Goal: Task Accomplishment & Management: Contribute content

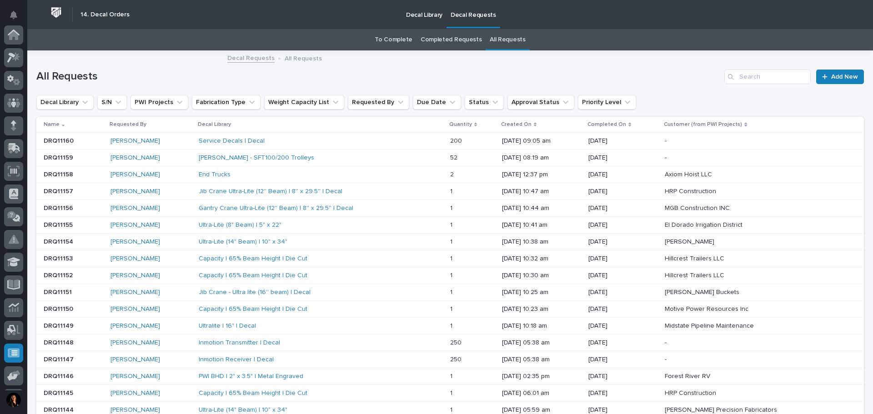
scroll to position [112, 0]
click at [396, 36] on link "To Complete" at bounding box center [393, 39] width 38 height 21
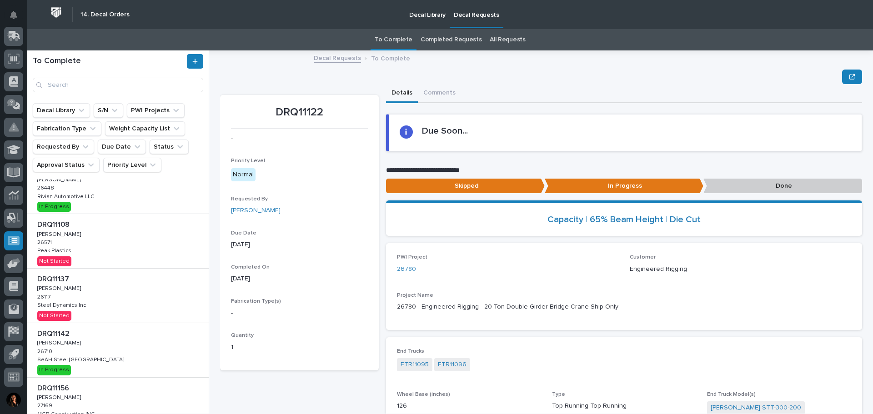
scroll to position [146, 0]
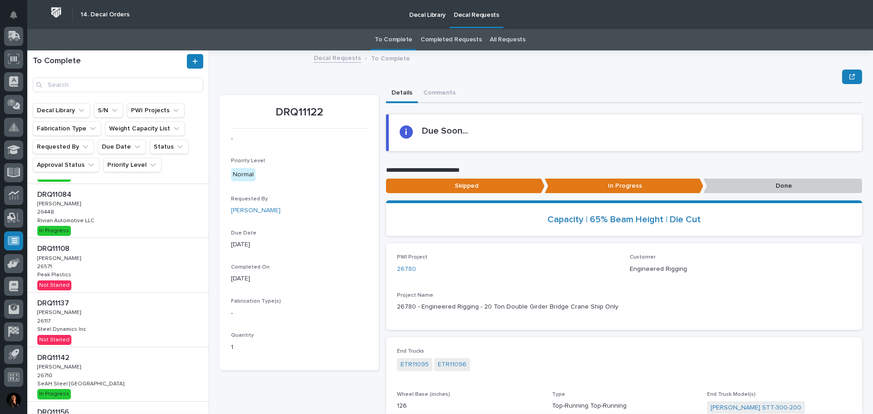
click at [123, 280] on div "DRQ11108 DRQ11108 Adam Yutzy Adam Yutzy 26571 26571 Peak Plastics Peak Plastics…" at bounding box center [117, 265] width 181 height 54
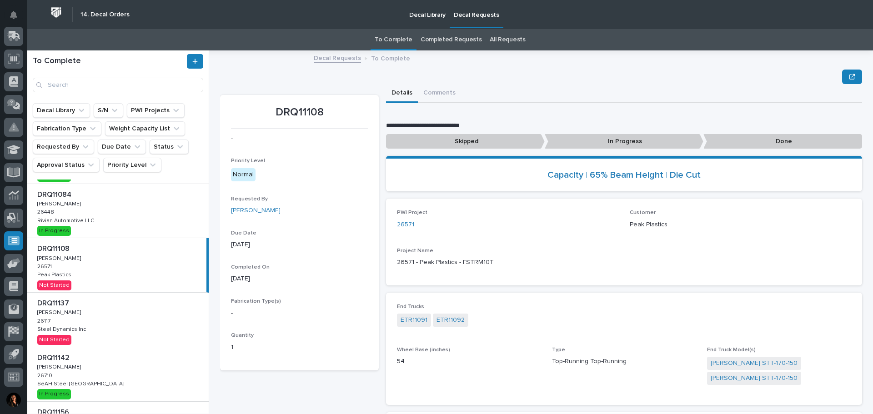
click at [559, 140] on p "In Progress" at bounding box center [623, 141] width 159 height 15
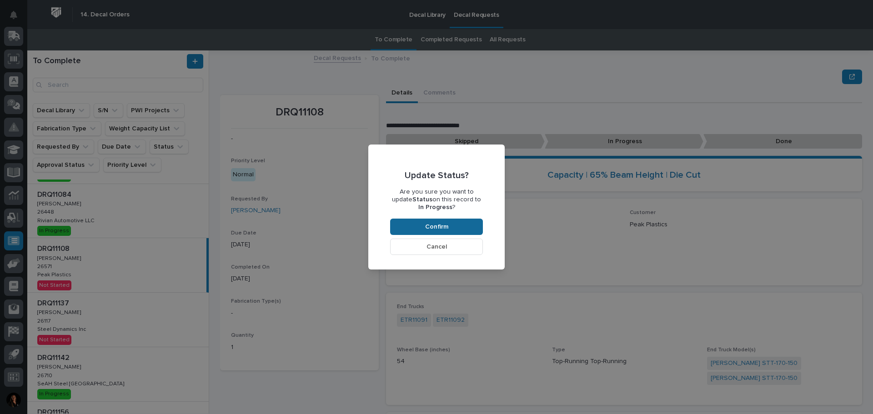
click at [421, 219] on button "Confirm" at bounding box center [436, 227] width 93 height 16
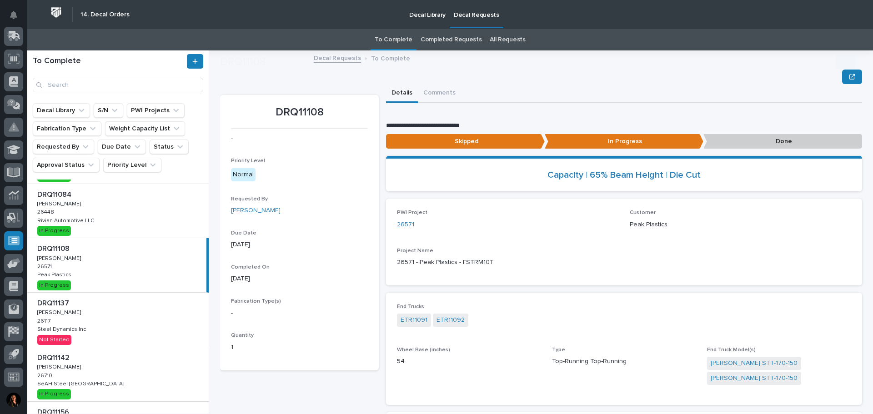
scroll to position [55, 0]
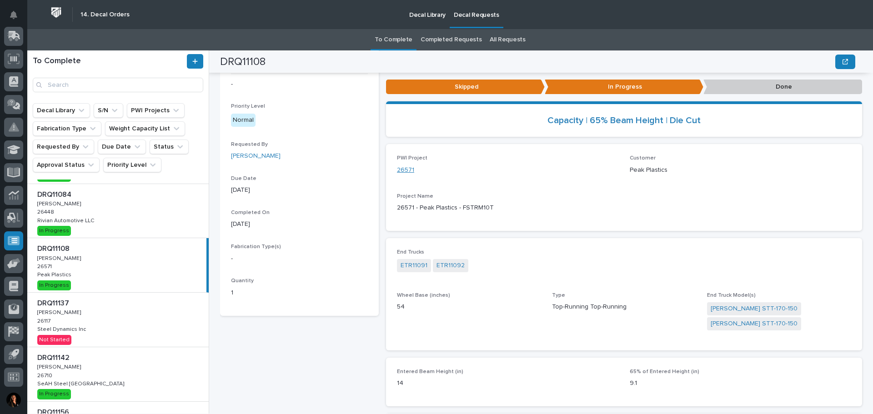
click at [409, 171] on link "26571" at bounding box center [405, 170] width 17 height 10
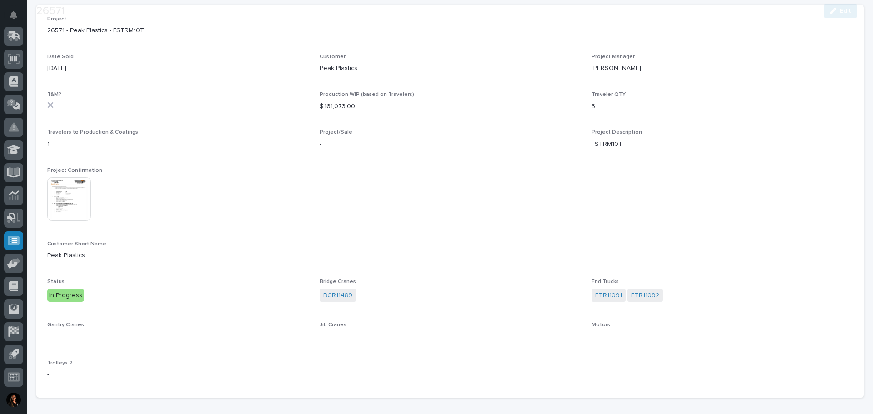
scroll to position [91, 0]
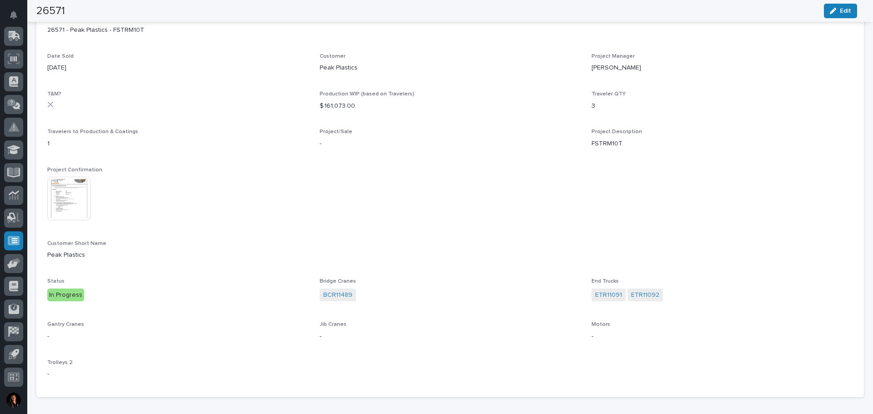
click at [72, 189] on img at bounding box center [69, 199] width 44 height 44
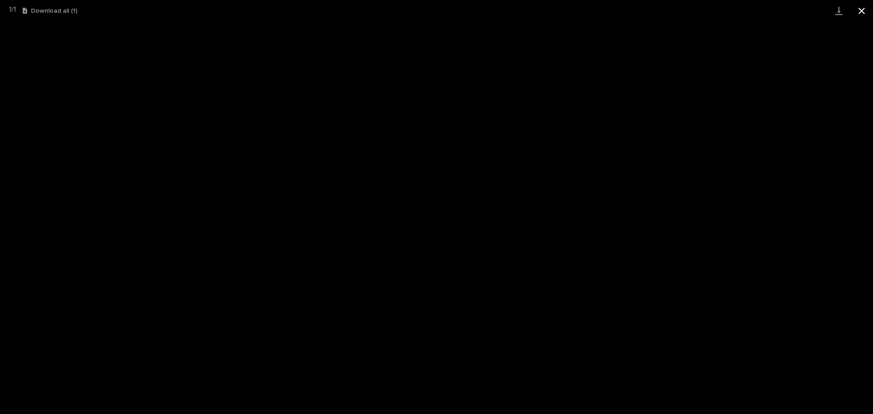
click at [858, 13] on button "Close gallery" at bounding box center [861, 10] width 23 height 21
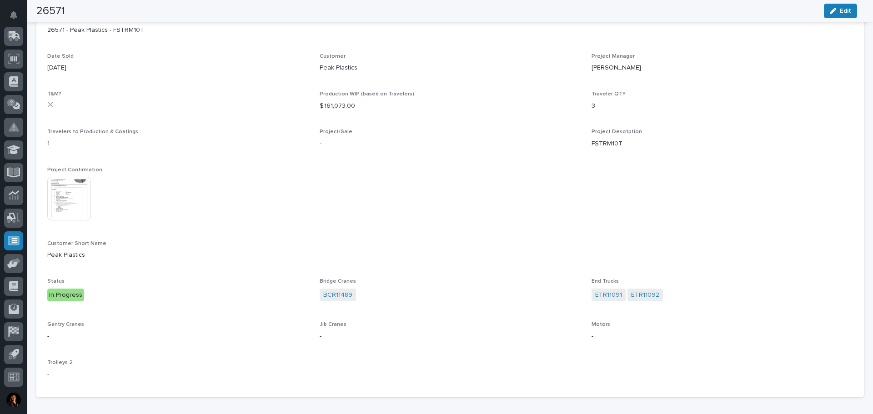
scroll to position [0, 0]
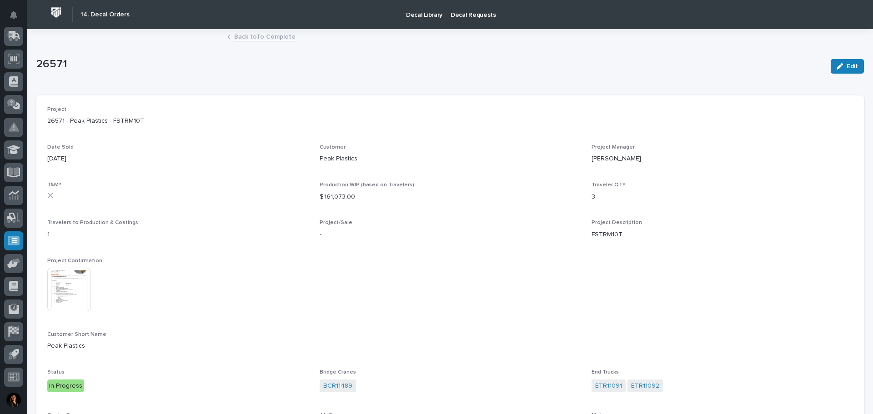
click at [284, 40] on link "Back to To Complete" at bounding box center [264, 36] width 61 height 10
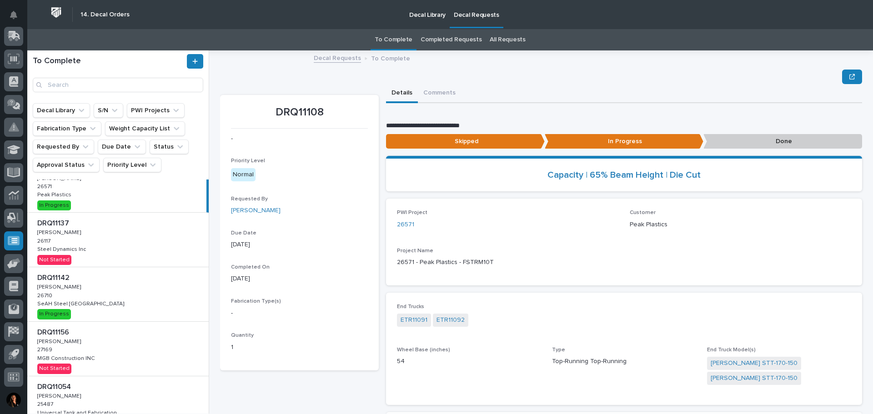
scroll to position [227, 0]
click at [104, 227] on div "DRQ11137 DRQ11137 Adam Yutzy Adam Yutzy 26117 26117 Steel Dynamics Inc Steel Dy…" at bounding box center [117, 238] width 181 height 54
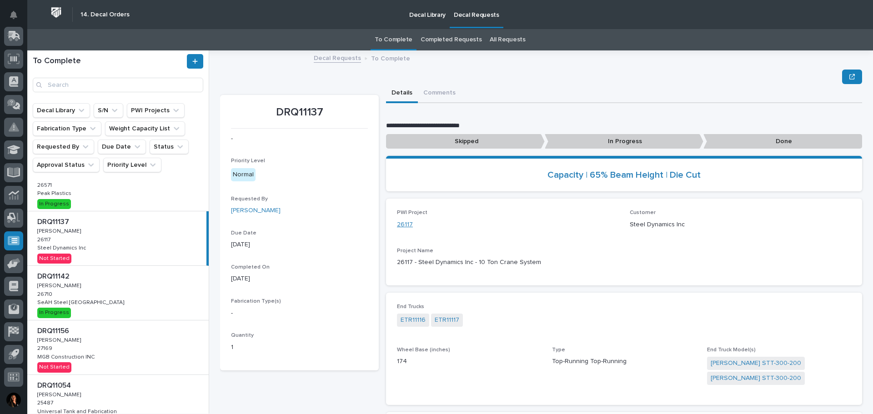
click at [404, 227] on link "26117" at bounding box center [405, 225] width 16 height 10
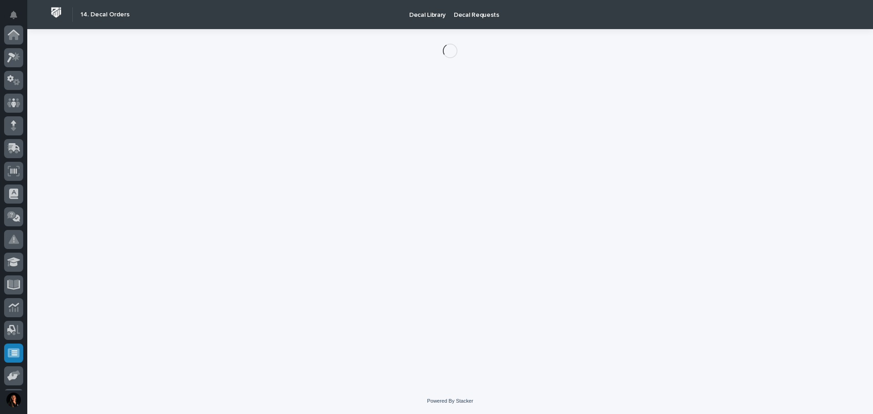
scroll to position [112, 0]
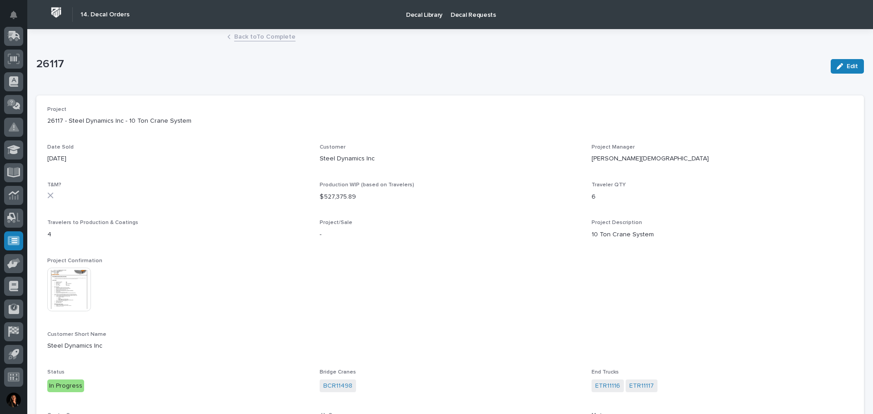
click at [79, 296] on img at bounding box center [69, 290] width 44 height 44
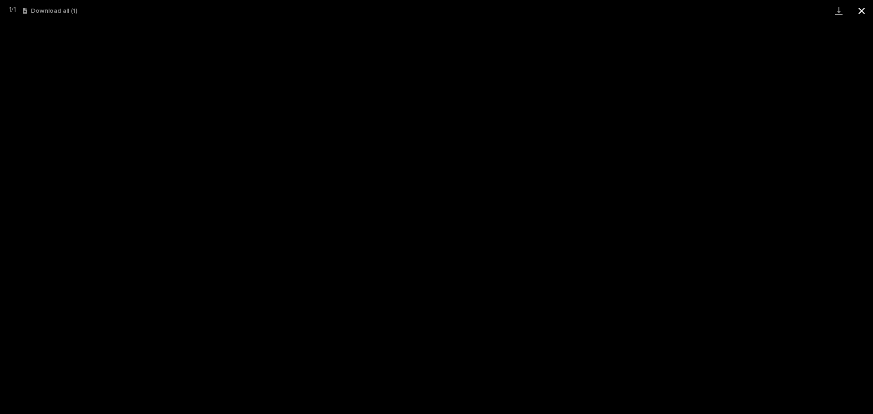
click at [864, 15] on button "Close gallery" at bounding box center [861, 10] width 23 height 21
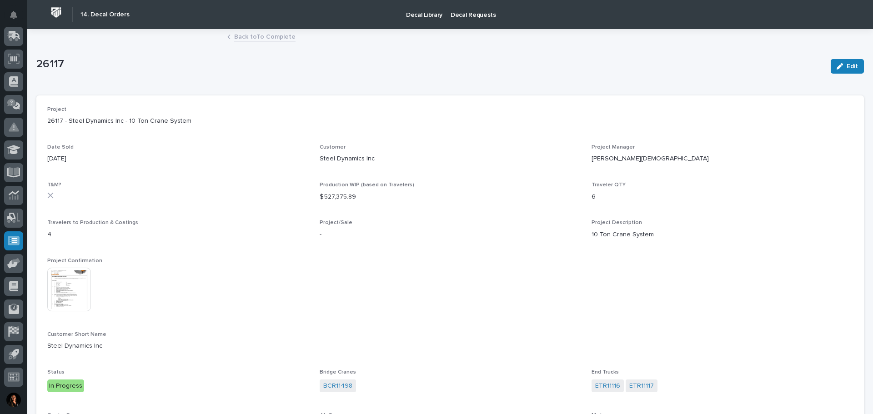
click at [279, 36] on link "Back to To Complete" at bounding box center [264, 36] width 61 height 10
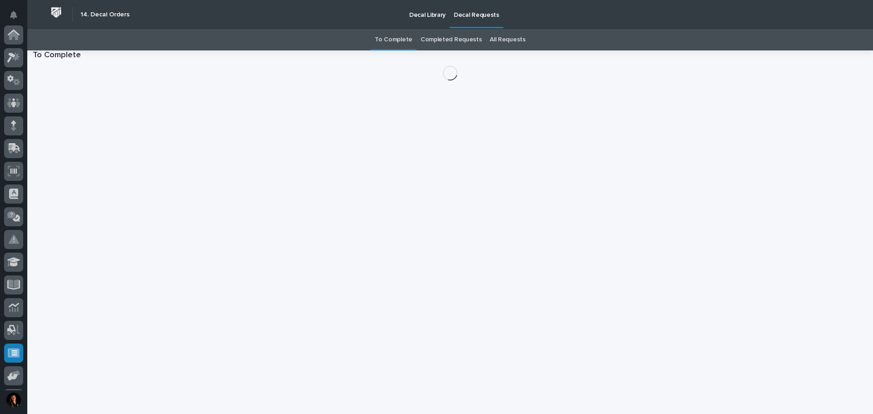
scroll to position [112, 0]
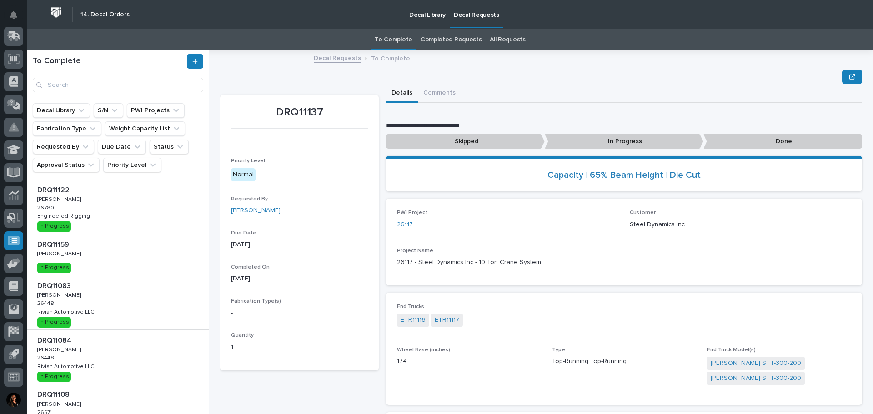
click at [578, 144] on p "In Progress" at bounding box center [623, 141] width 159 height 15
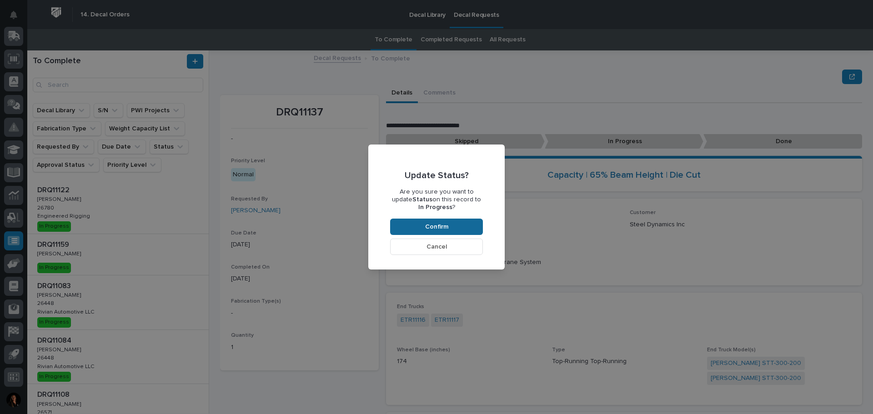
click at [459, 227] on button "Confirm" at bounding box center [436, 227] width 93 height 16
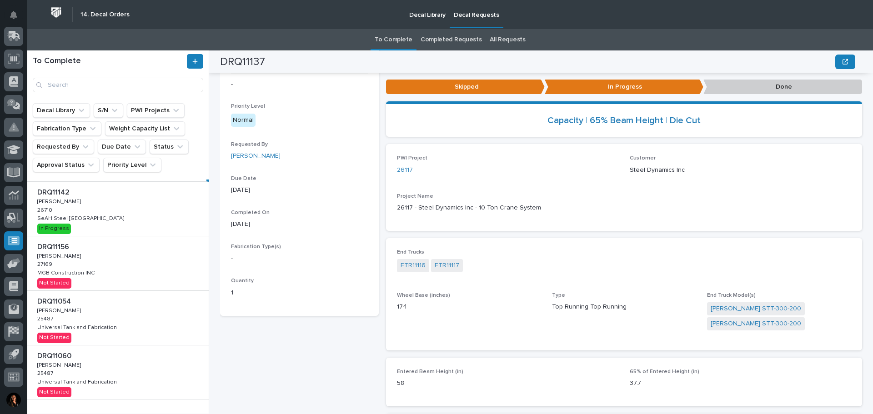
scroll to position [328, 0]
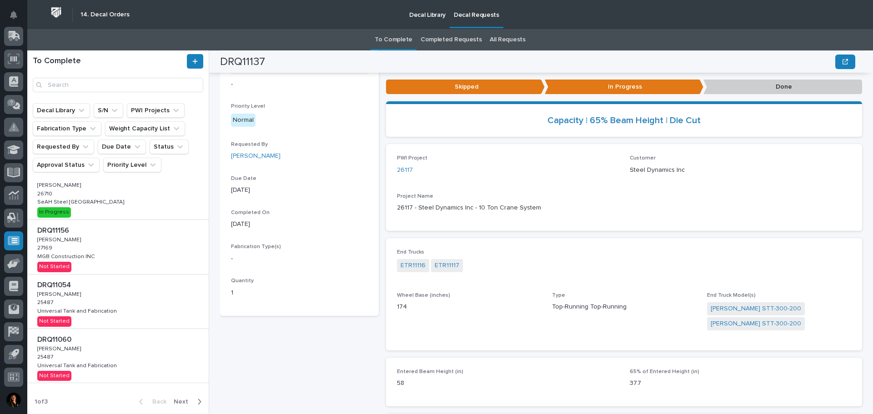
click at [155, 351] on div "DRQ11060 DRQ11060 Adam Yutzy Adam Yutzy 25487 25487 Universal Tank and Fabricat…" at bounding box center [117, 356] width 181 height 54
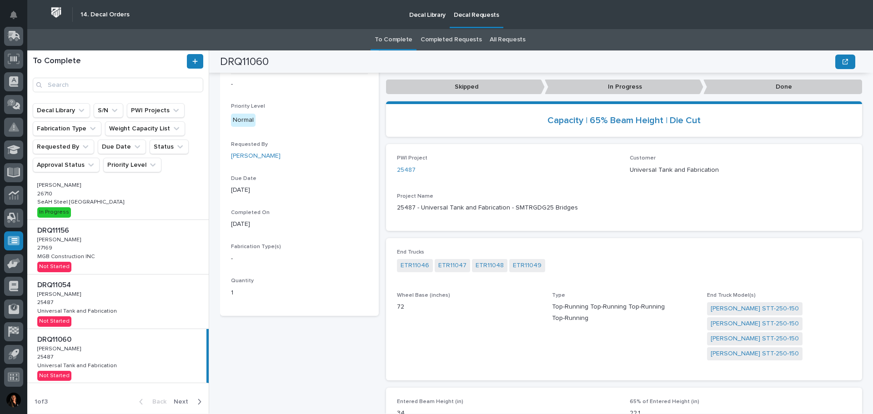
click at [168, 251] on div "DRQ11156 DRQ11156 Adam Yutzy Adam Yutzy 27169 27169 MGB Construction INC MGB Co…" at bounding box center [117, 247] width 181 height 54
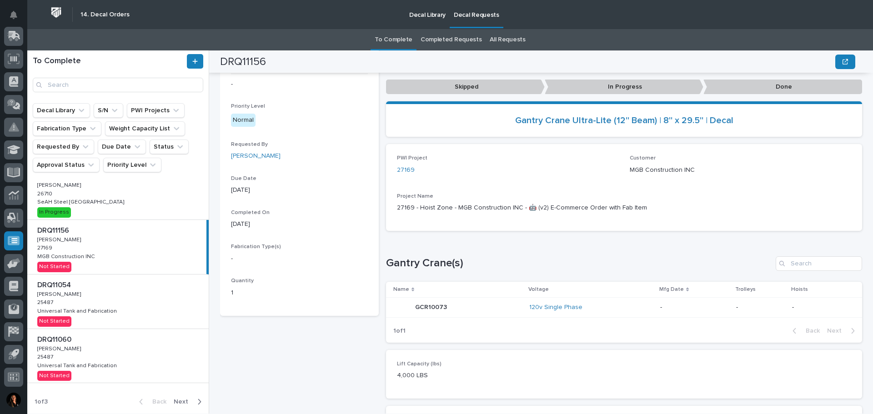
click at [161, 295] on div "DRQ11054 DRQ11054 Nathan Gross Nathan Gross 25487 25487 Universal Tank and Fabr…" at bounding box center [117, 302] width 181 height 54
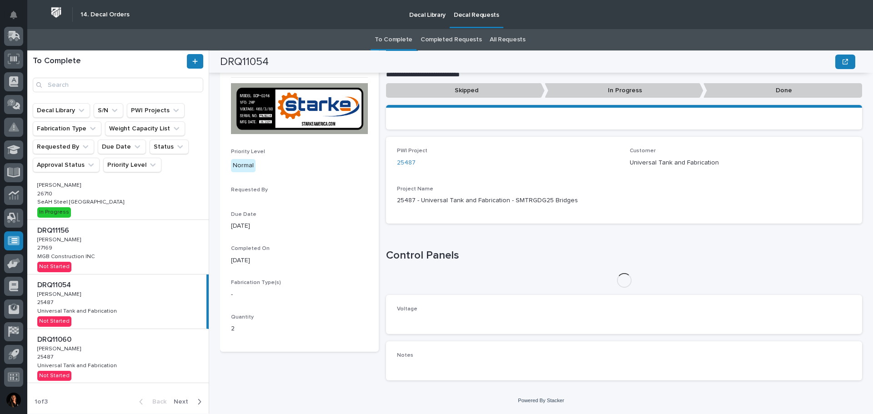
scroll to position [55, 0]
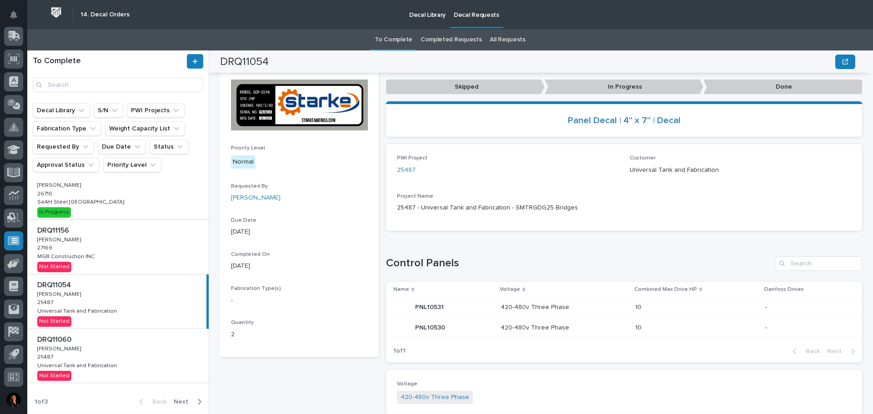
click at [150, 269] on div "DRQ11156 DRQ11156 Adam Yutzy Adam Yutzy 27169 27169 MGB Construction INC MGB Co…" at bounding box center [117, 247] width 181 height 54
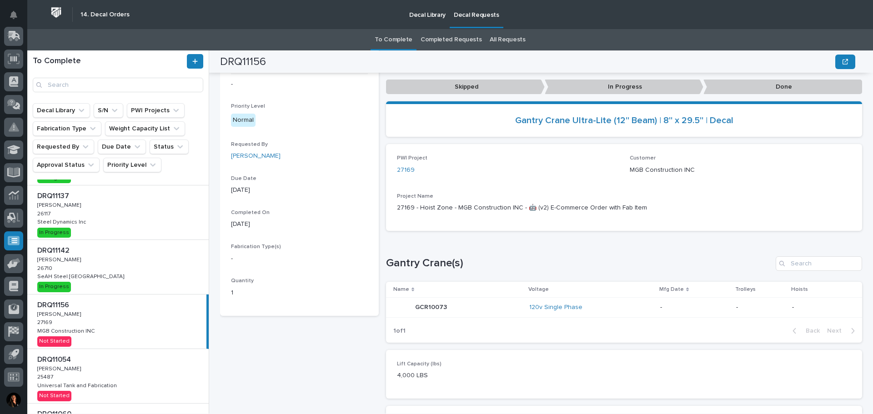
scroll to position [237, 0]
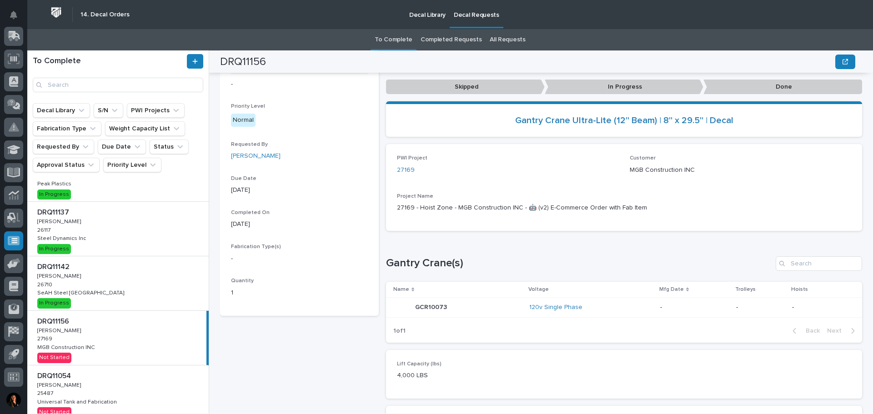
click at [115, 229] on div "DRQ11137 DRQ11137 Adam Yutzy Adam Yutzy 26117 26117 Steel Dynamics Inc Steel Dy…" at bounding box center [117, 229] width 181 height 54
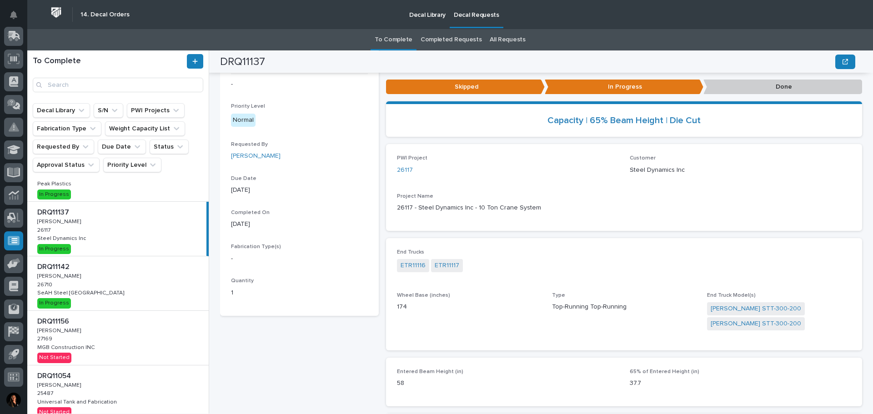
click at [120, 356] on div "DRQ11156 DRQ11156 Adam Yutzy Adam Yutzy 27169 27169 MGB Construction INC MGB Co…" at bounding box center [117, 338] width 181 height 54
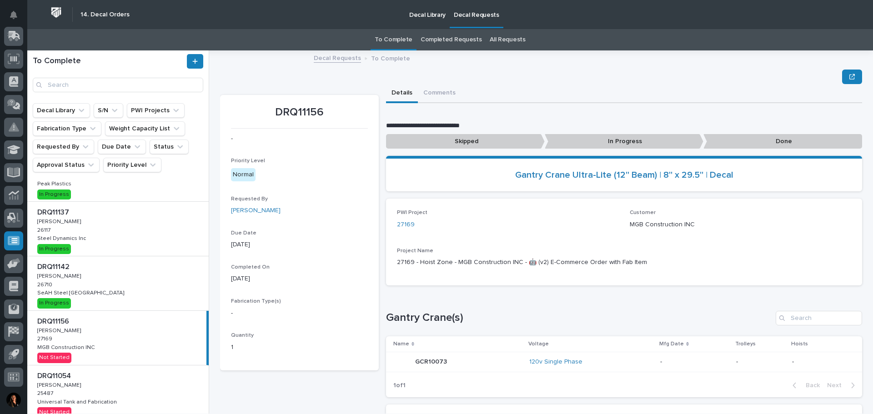
click at [606, 143] on p "In Progress" at bounding box center [623, 141] width 159 height 15
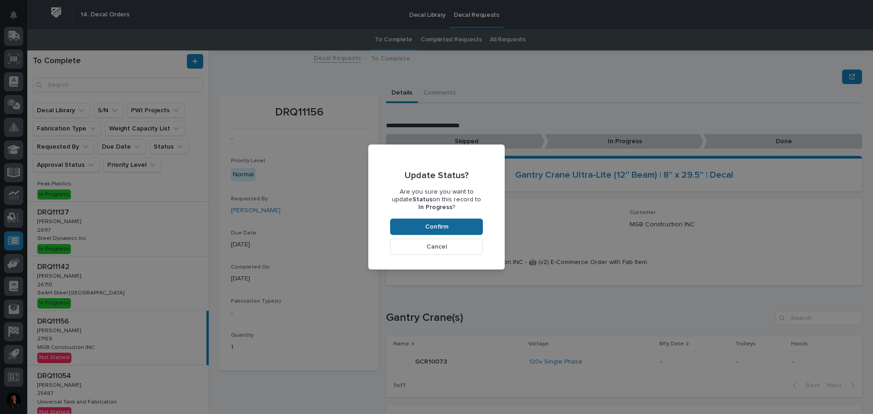
click at [436, 228] on span "Confirm" at bounding box center [436, 227] width 23 height 8
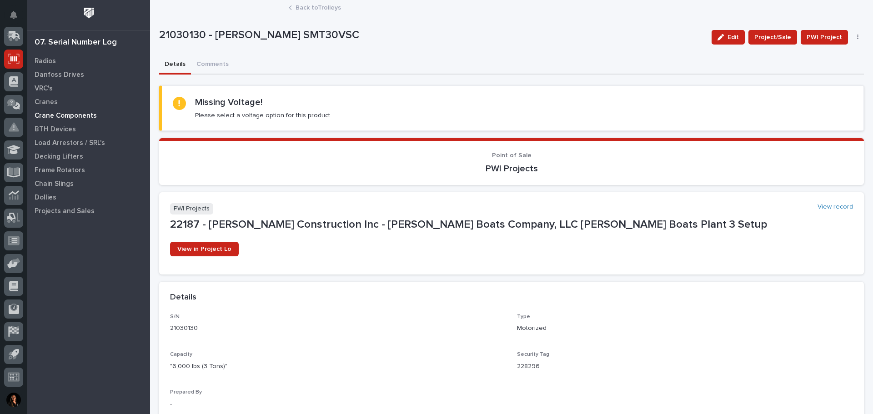
click at [54, 115] on p "Crane Components" at bounding box center [66, 116] width 62 height 8
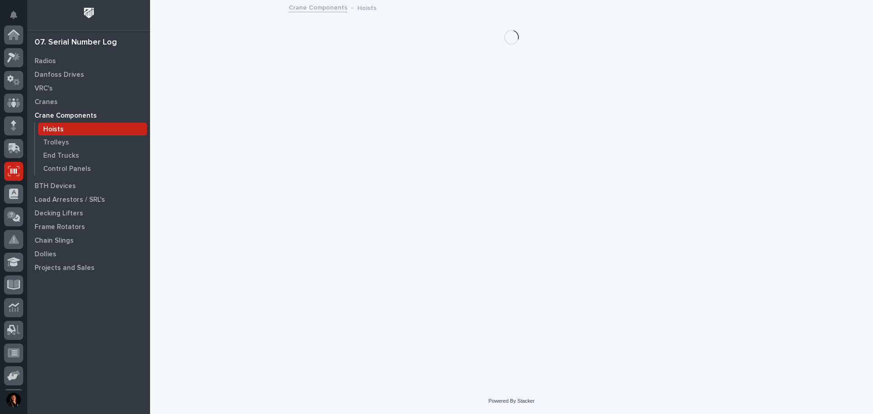
scroll to position [112, 0]
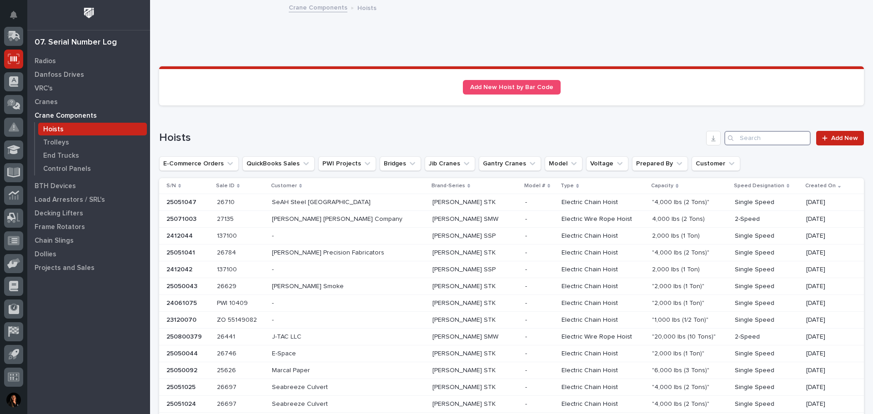
click at [748, 141] on input "Search" at bounding box center [767, 138] width 86 height 15
click at [62, 168] on p "Control Panels" at bounding box center [67, 169] width 48 height 8
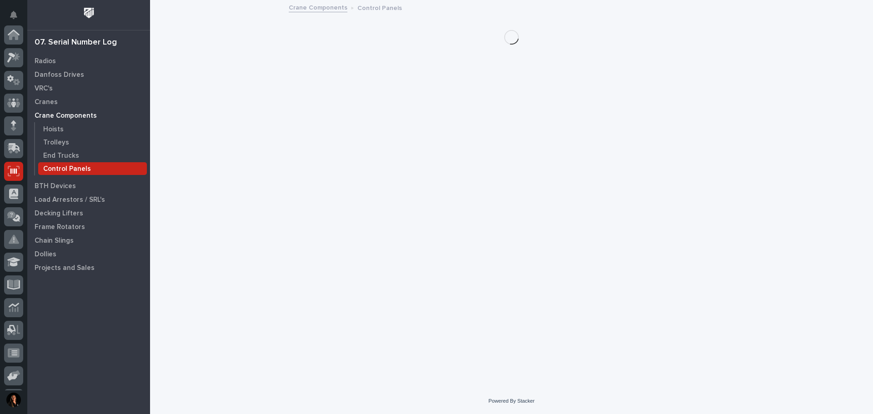
scroll to position [112, 0]
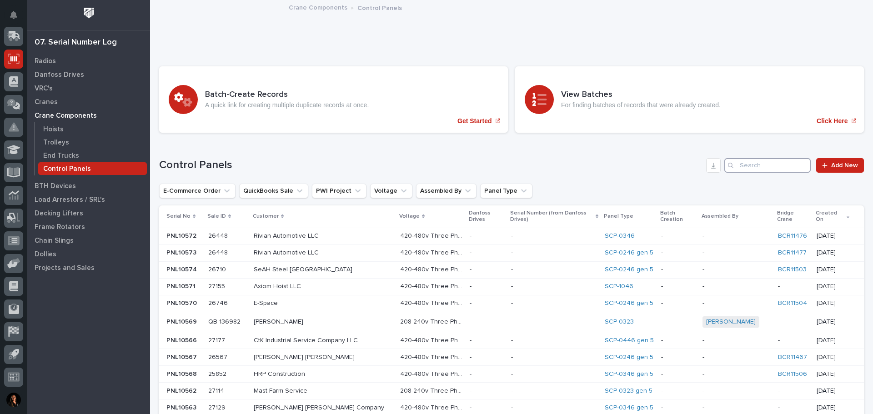
click at [742, 167] on input "Search" at bounding box center [767, 165] width 86 height 15
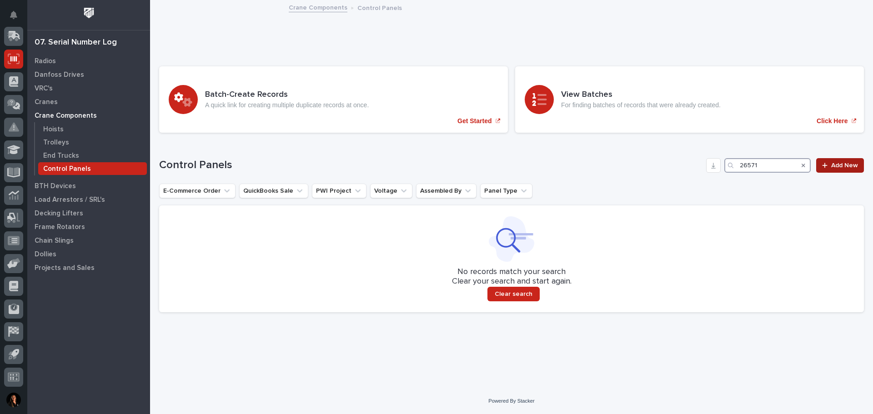
type input "26571"
click at [849, 161] on link "Add New" at bounding box center [840, 165] width 48 height 15
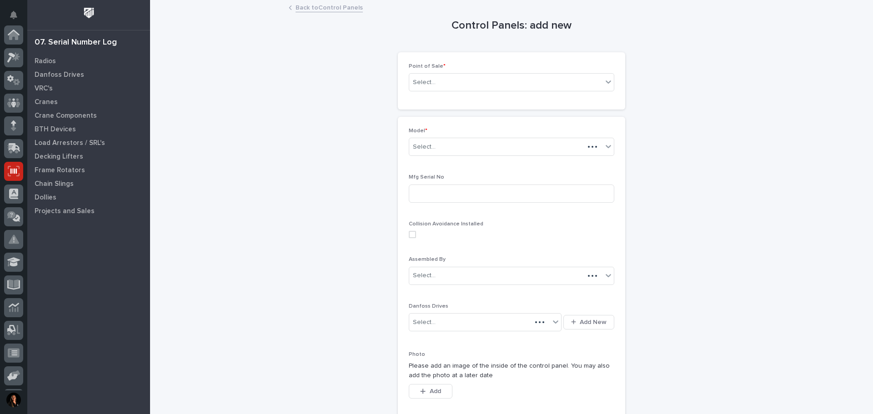
scroll to position [112, 0]
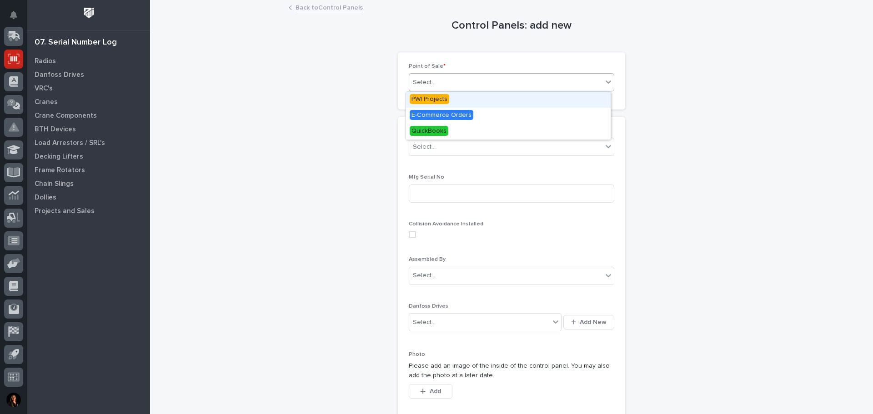
click at [607, 80] on icon at bounding box center [608, 81] width 9 height 9
click at [423, 98] on span "PWI Projects" at bounding box center [429, 99] width 40 height 10
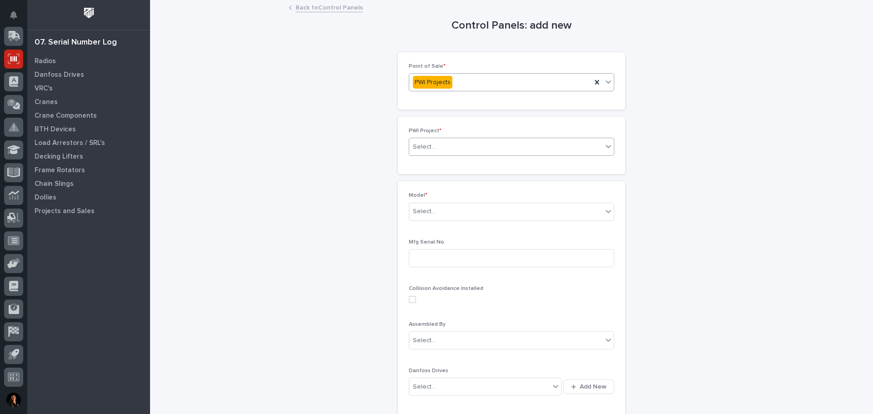
click at [596, 145] on div "Select..." at bounding box center [505, 147] width 193 height 15
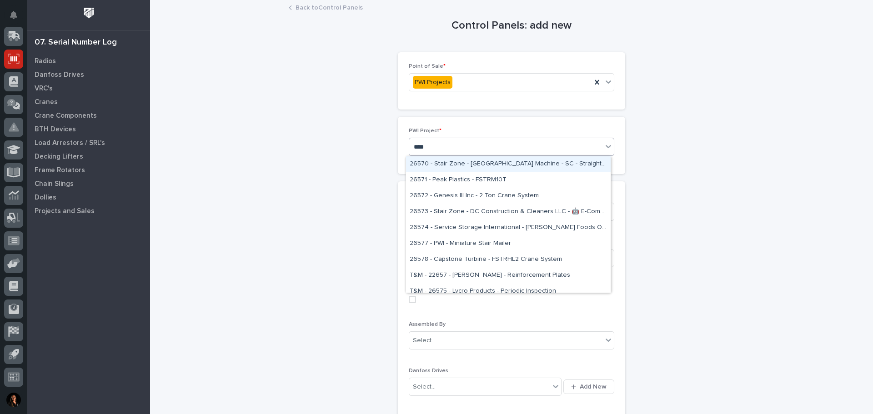
type input "*****"
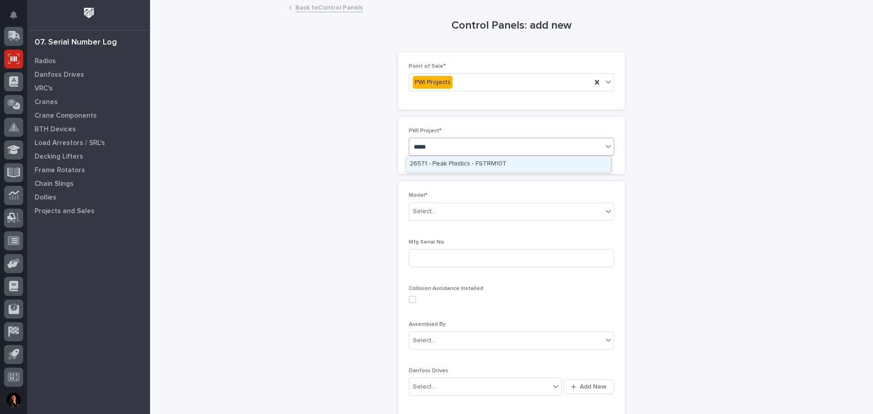
click at [430, 167] on div "26571 - Peak Plastics - FSTRM10T" at bounding box center [508, 164] width 205 height 16
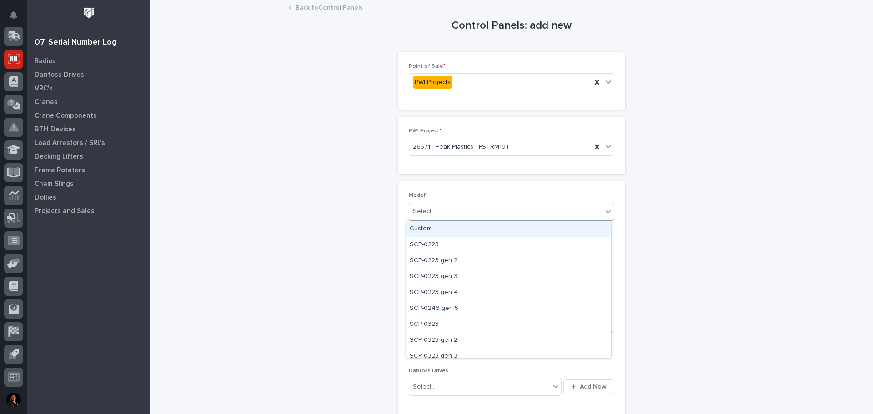
click at [589, 213] on div "Select..." at bounding box center [505, 211] width 193 height 15
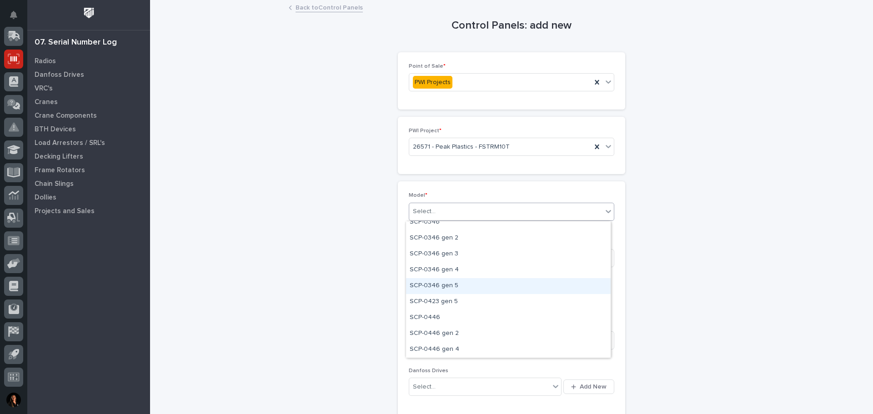
drag, startPoint x: 446, startPoint y: 295, endPoint x: 447, endPoint y: 284, distance: 10.5
click at [447, 284] on div "SCP-0346 gen 5" at bounding box center [508, 286] width 205 height 16
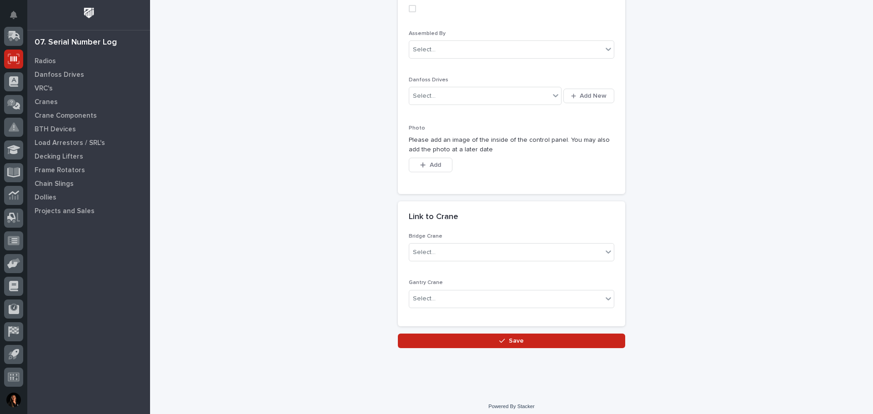
scroll to position [296, 0]
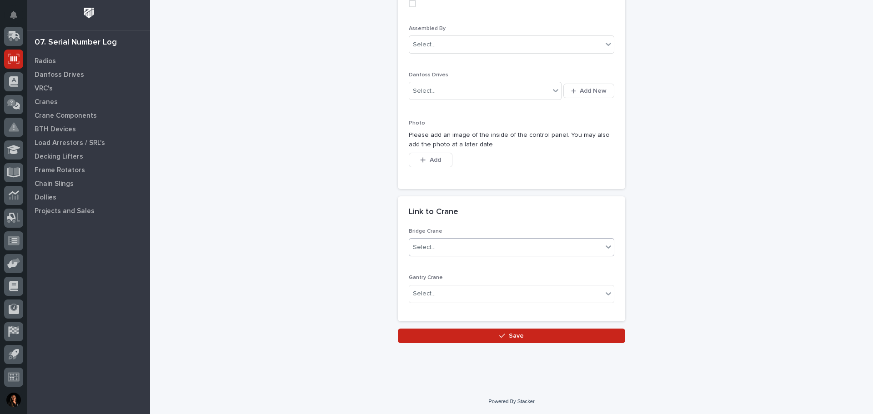
click at [606, 245] on icon at bounding box center [608, 246] width 9 height 9
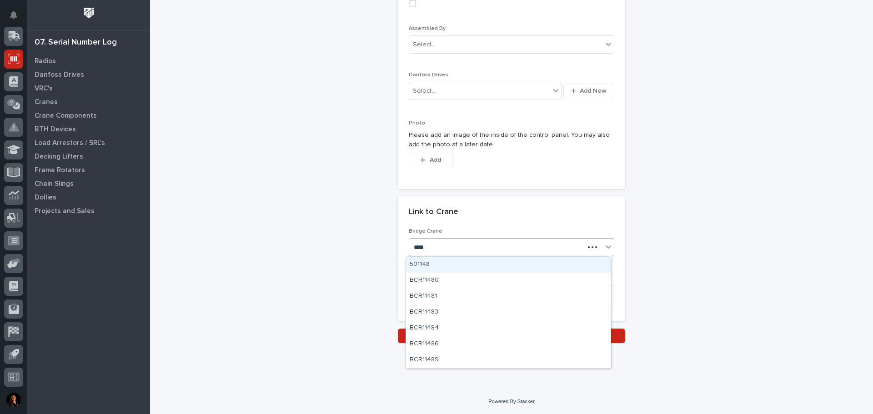
type input "*****"
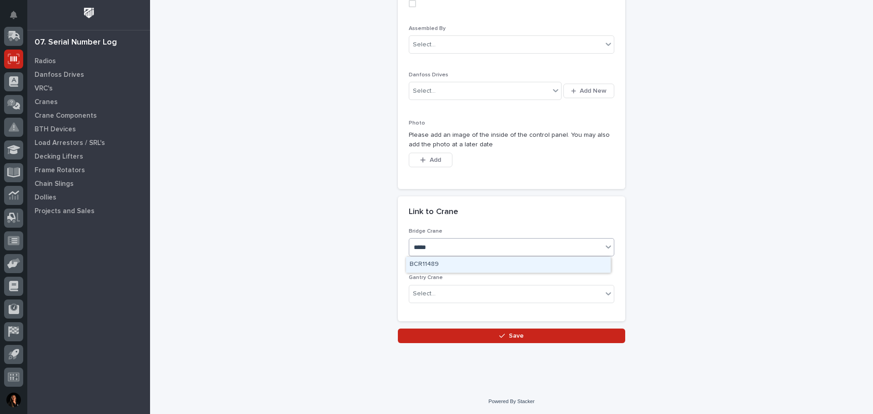
click at [434, 265] on div "BCR11489" at bounding box center [508, 265] width 205 height 16
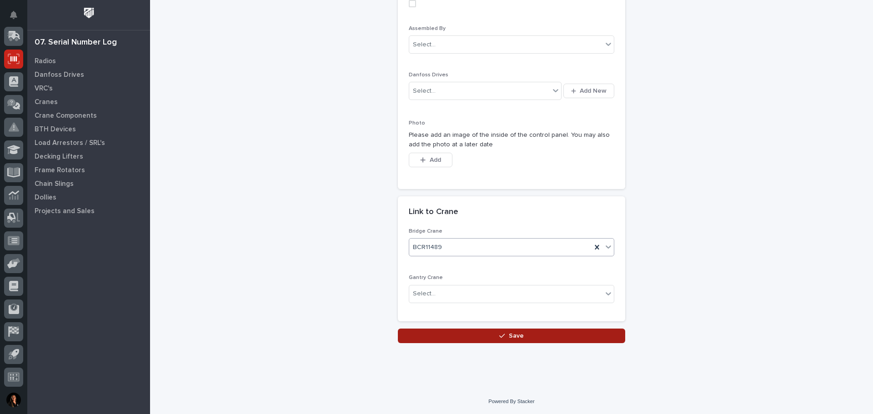
click at [512, 338] on span "Save" at bounding box center [516, 336] width 15 height 8
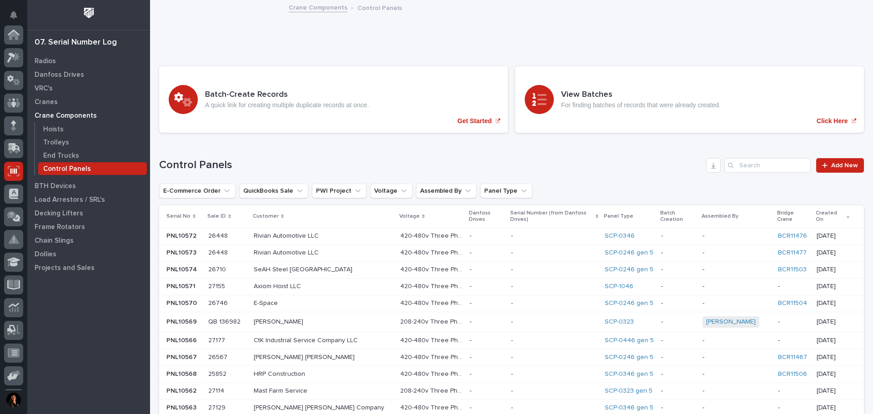
scroll to position [112, 0]
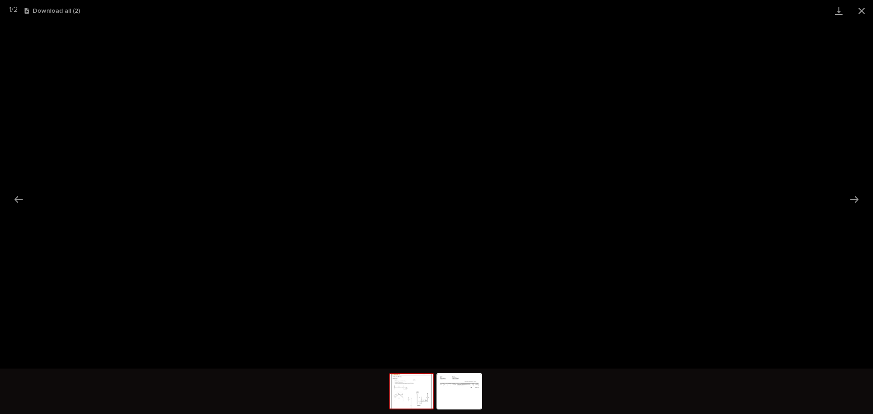
scroll to position [23, 0]
click at [858, 18] on button "Close gallery" at bounding box center [861, 10] width 23 height 21
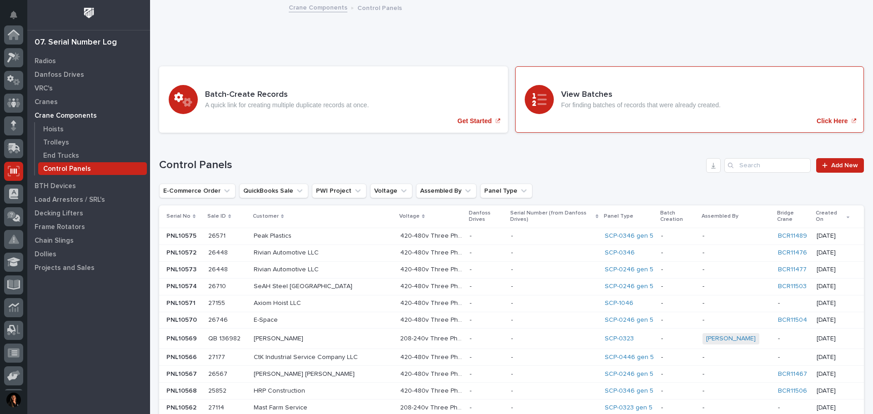
scroll to position [112, 0]
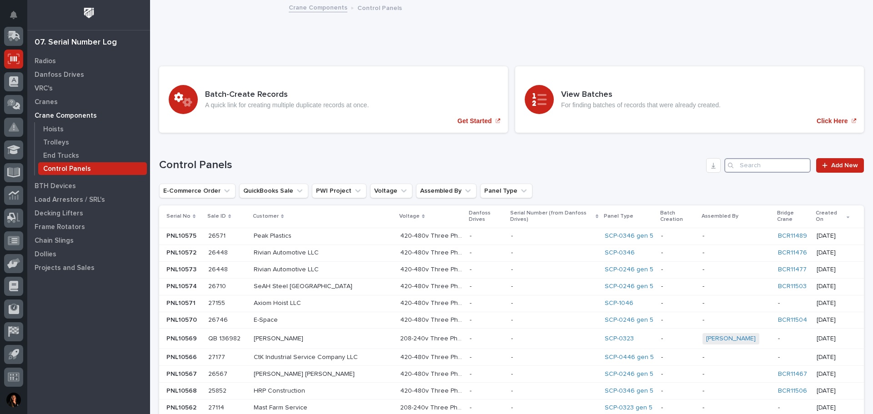
click at [758, 166] on input "Search" at bounding box center [767, 165] width 86 height 15
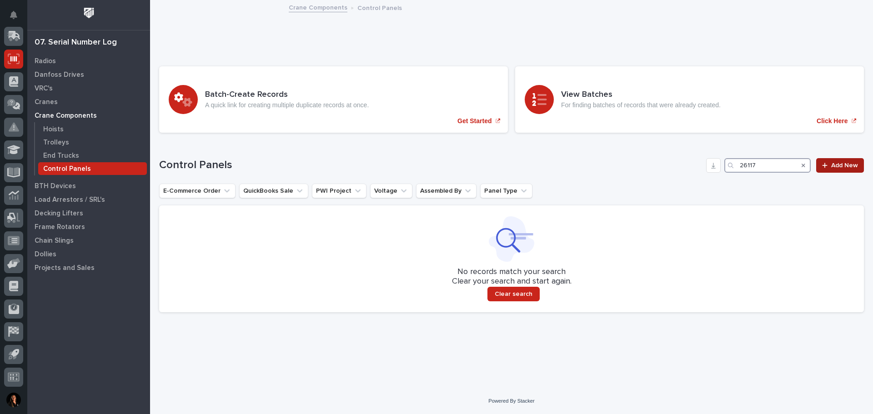
type input "26117"
click at [825, 164] on icon at bounding box center [824, 165] width 5 height 5
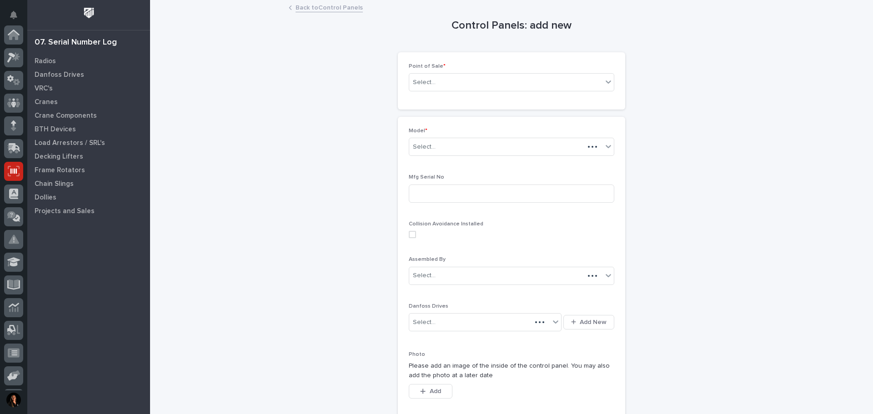
scroll to position [112, 0]
click at [604, 85] on icon at bounding box center [608, 81] width 9 height 9
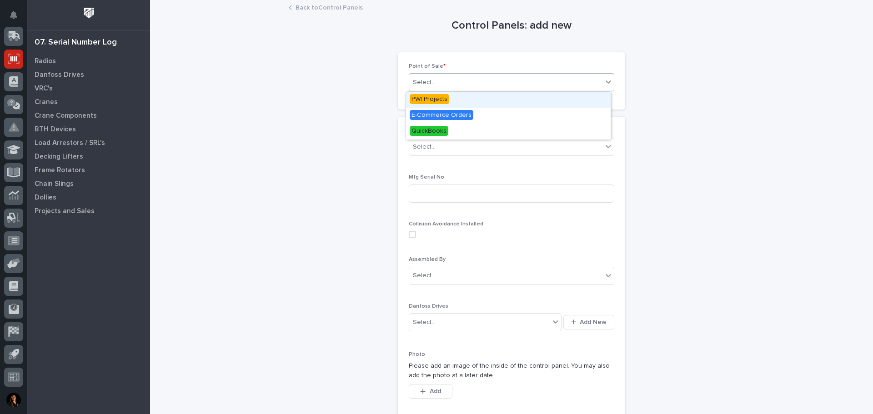
click at [422, 98] on span "PWI Projects" at bounding box center [429, 99] width 40 height 10
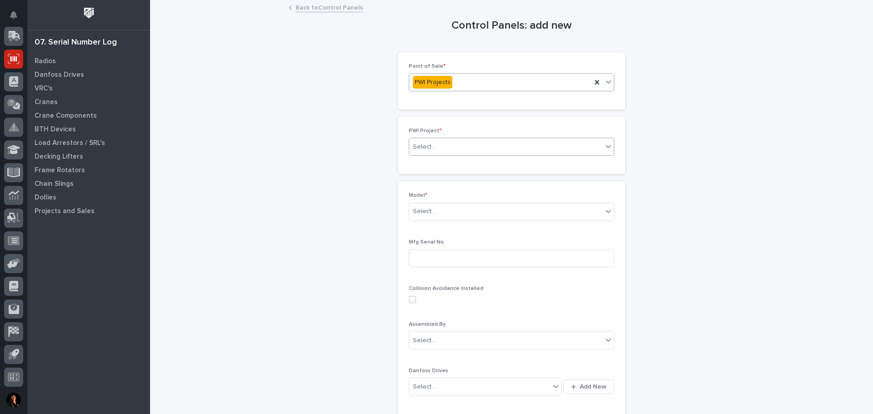
click at [593, 148] on div "Select..." at bounding box center [505, 147] width 193 height 15
type input "*****"
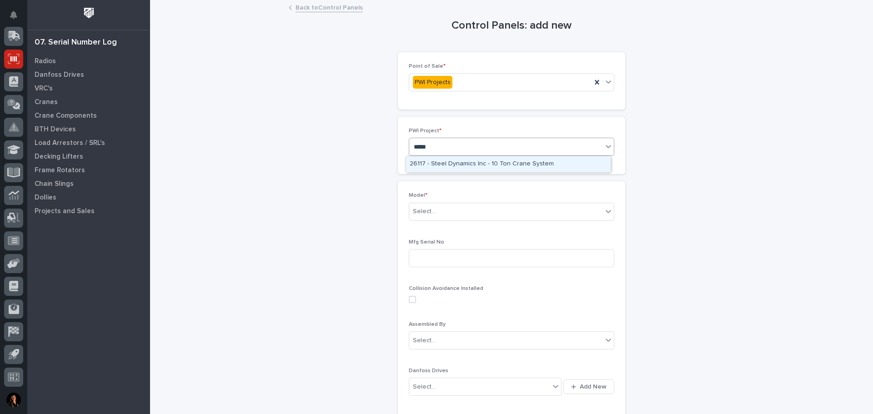
click at [493, 167] on div "26117 - Steel Dynamics Inc - 10 Ton Crane System" at bounding box center [508, 164] width 205 height 16
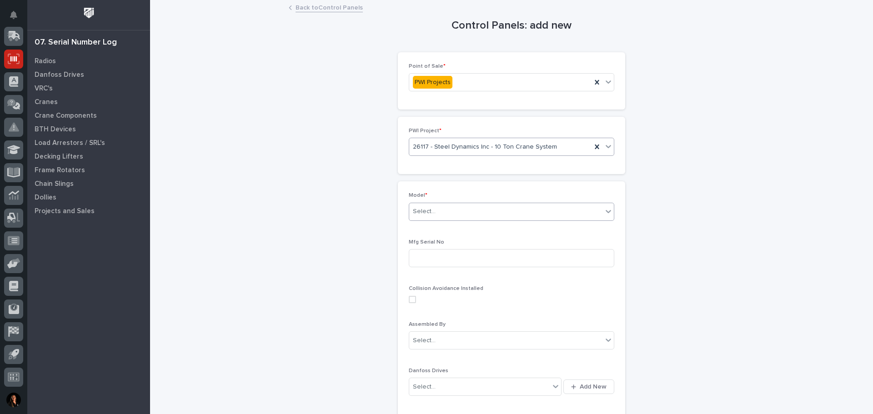
click at [490, 216] on div "Select..." at bounding box center [505, 211] width 193 height 15
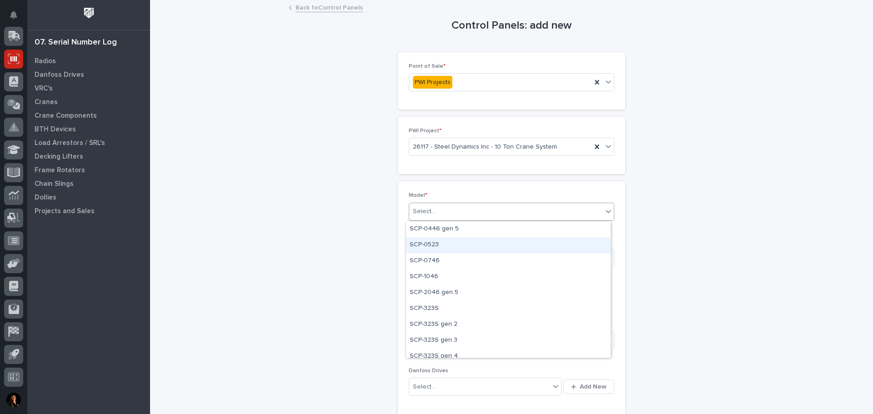
scroll to position [341, 0]
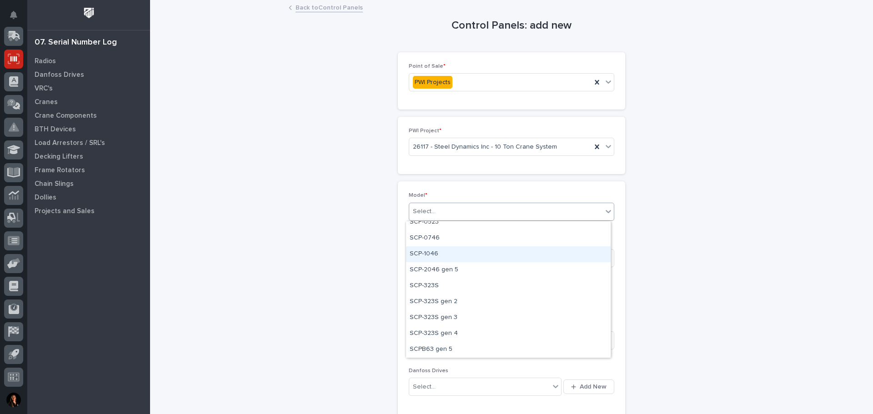
click at [454, 255] on div "SCP-1046" at bounding box center [508, 254] width 205 height 16
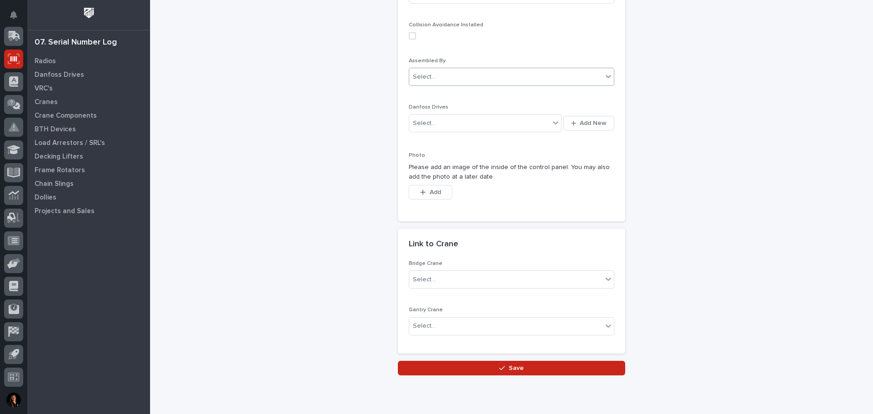
scroll to position [273, 0]
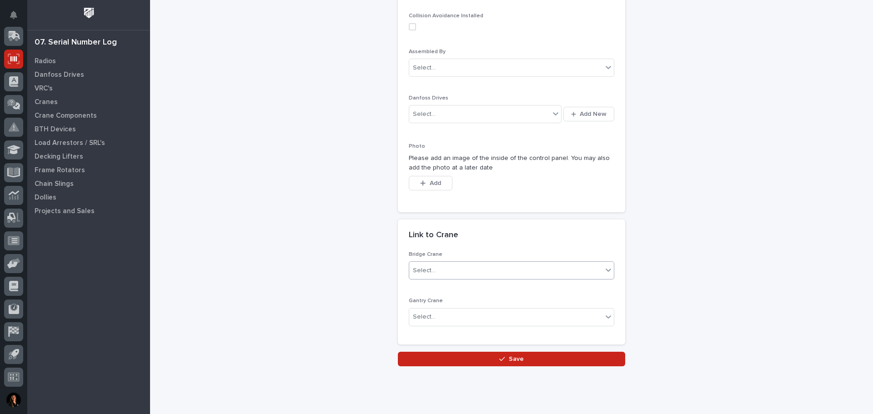
click at [451, 266] on div "Select..." at bounding box center [505, 270] width 193 height 15
type input "*****"
click at [439, 291] on div "BCR11498" at bounding box center [508, 288] width 205 height 16
click at [527, 359] on button "Save" at bounding box center [511, 359] width 227 height 15
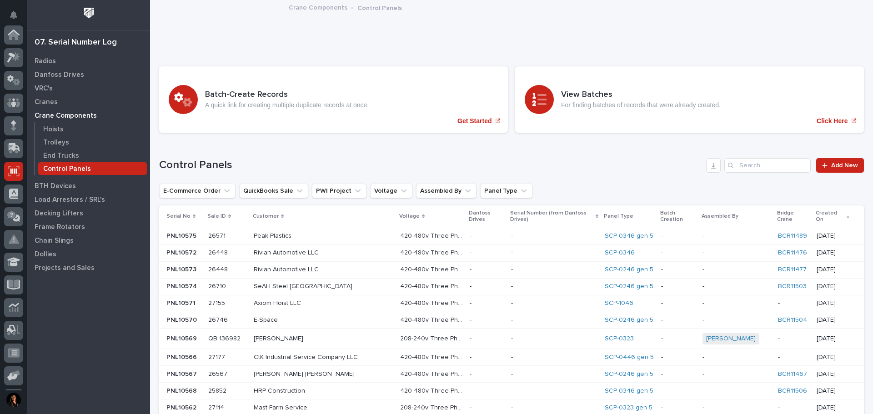
scroll to position [112, 0]
